Goal: Check status

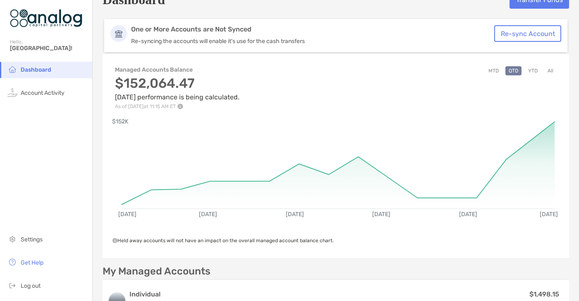
scroll to position [18, 0]
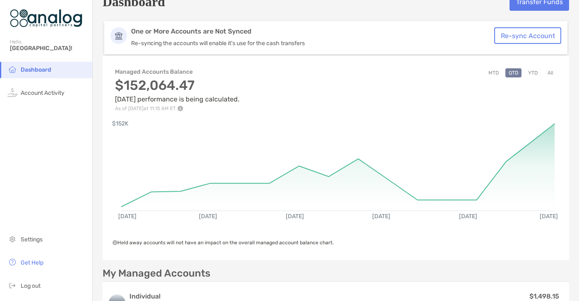
click at [535, 70] on button "YTD" at bounding box center [533, 72] width 16 height 9
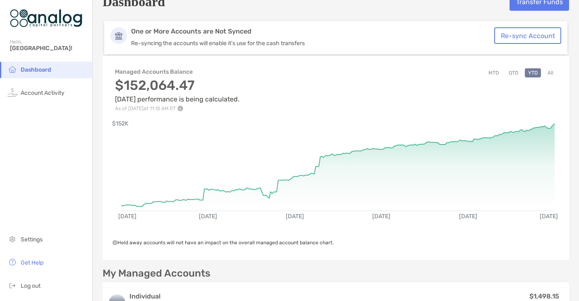
click at [492, 75] on button "MTD" at bounding box center [493, 72] width 17 height 9
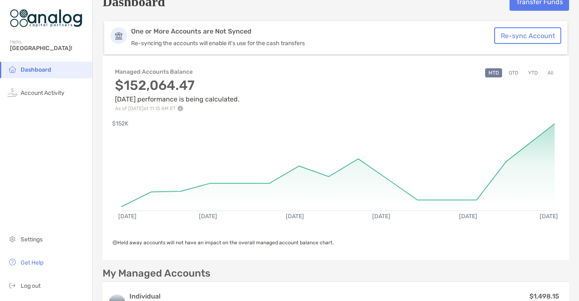
click at [517, 78] on div "MTD QTD YTD All" at bounding box center [521, 89] width 72 height 43
click at [518, 70] on button "QTD" at bounding box center [514, 72] width 16 height 9
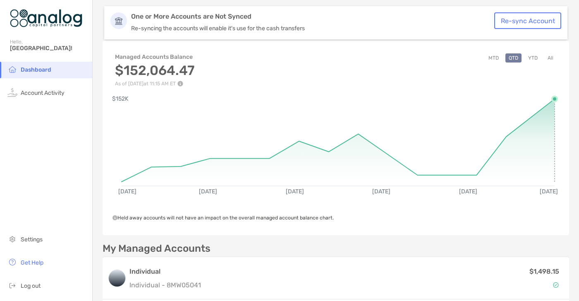
scroll to position [32, 0]
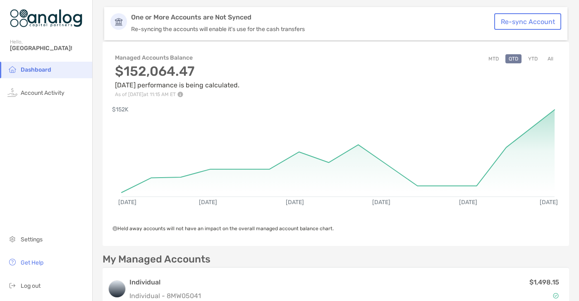
click at [551, 60] on button "All" at bounding box center [551, 58] width 12 height 9
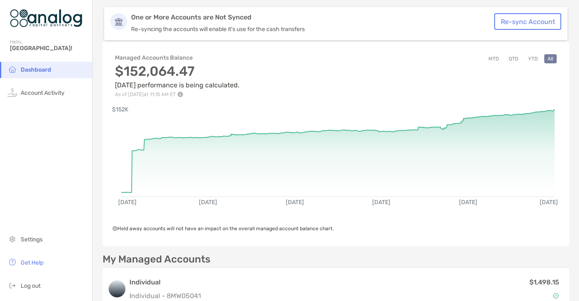
click at [506, 61] on button "QTD" at bounding box center [514, 58] width 16 height 9
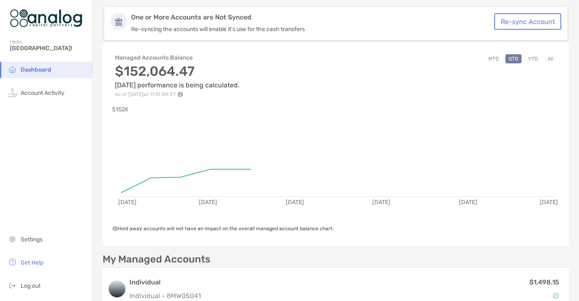
click at [500, 60] on button "MTD" at bounding box center [493, 58] width 17 height 9
click at [515, 62] on button "QTD" at bounding box center [514, 58] width 16 height 9
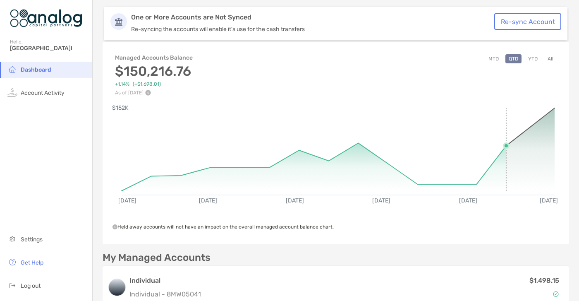
drag, startPoint x: 525, startPoint y: 187, endPoint x: 519, endPoint y: 189, distance: 5.8
click at [519, 189] on icon at bounding box center [530, 149] width 48 height 83
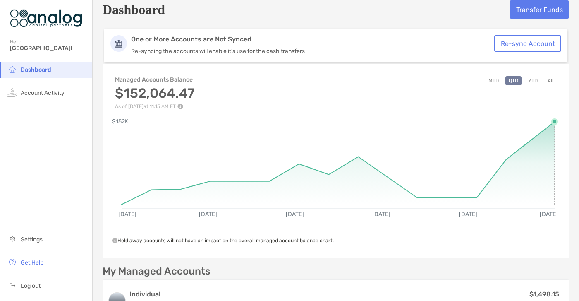
scroll to position [0, 0]
